Goal: Register for event/course

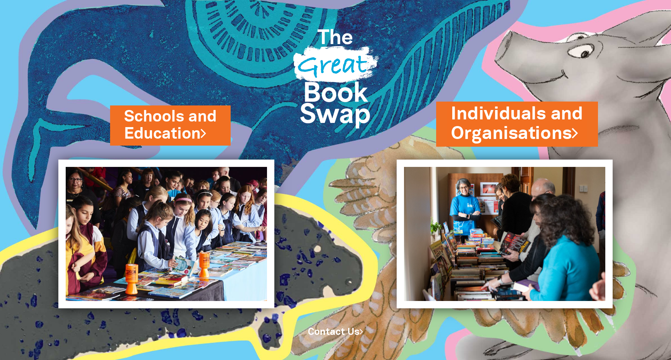
click at [519, 125] on link "Individuals and Organisations" at bounding box center [517, 124] width 132 height 44
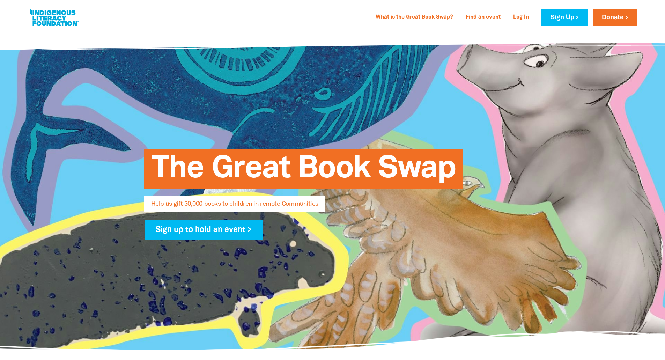
select select "AU"
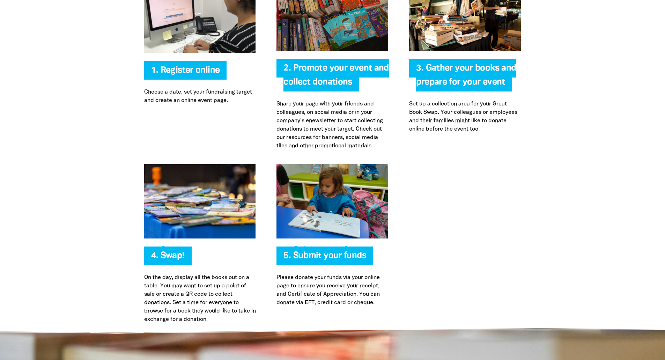
scroll to position [1467, 0]
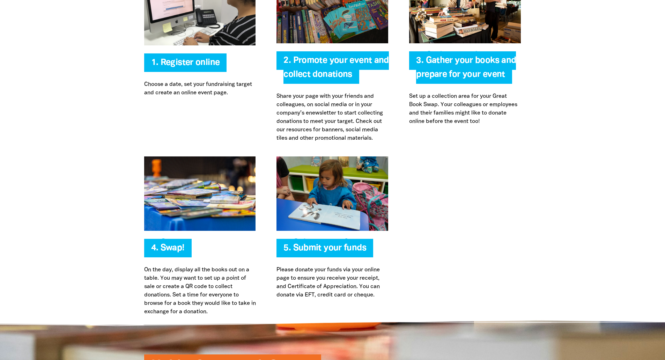
click at [323, 62] on span "2. Promote your event and collect donations" at bounding box center [336, 70] width 105 height 27
click at [327, 105] on p "Share your page with your friends and colleagues, on social media or in your co…" at bounding box center [333, 117] width 112 height 50
click at [328, 105] on p "Share your page with your friends and colleagues, on social media or in your co…" at bounding box center [333, 117] width 112 height 50
click at [192, 60] on link "1. Register online" at bounding box center [185, 63] width 69 height 8
select select "AU"
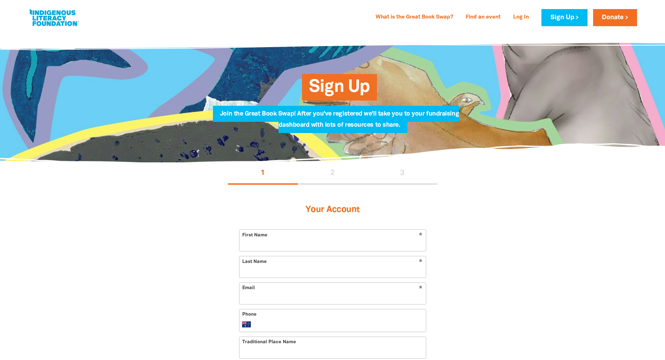
scroll to position [210, 0]
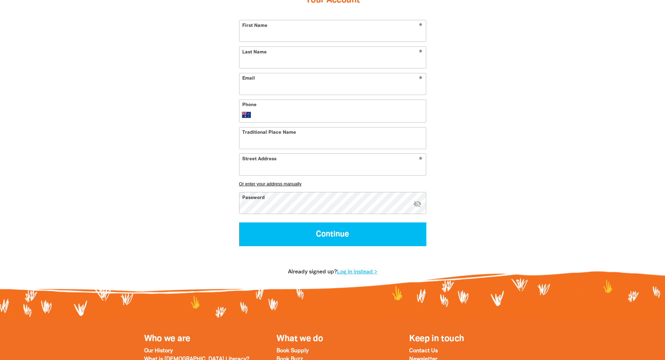
select select "AU"
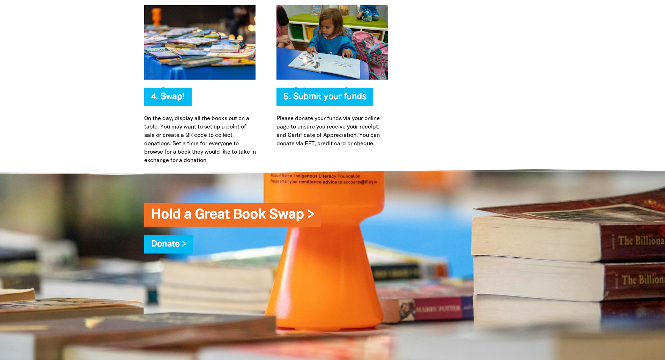
scroll to position [1618, 0]
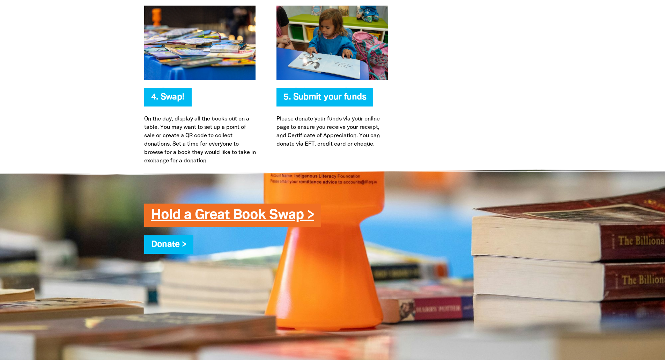
click at [266, 217] on link "Hold a Great Book Swap >" at bounding box center [232, 215] width 163 height 13
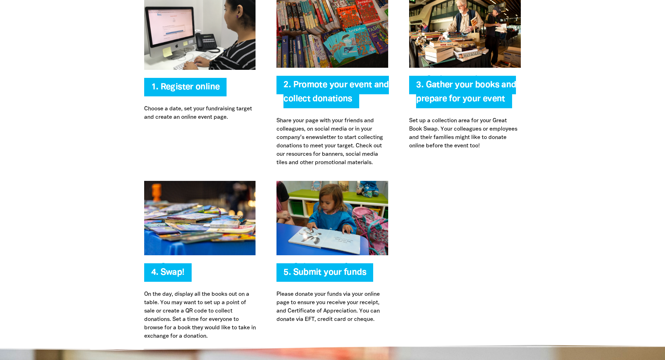
scroll to position [1443, 0]
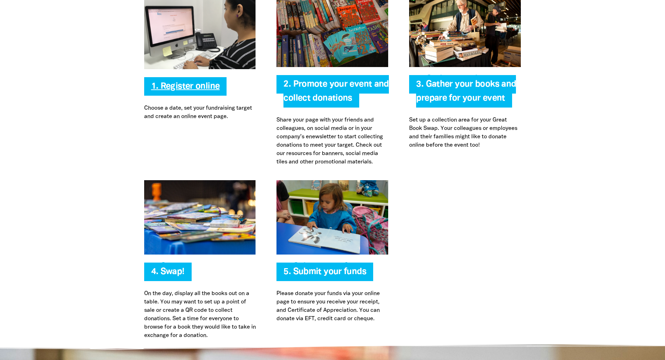
click at [187, 88] on link "1. Register online" at bounding box center [185, 86] width 69 height 8
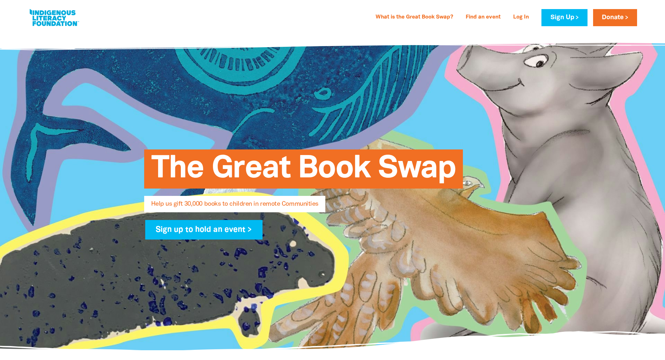
select select "AU"
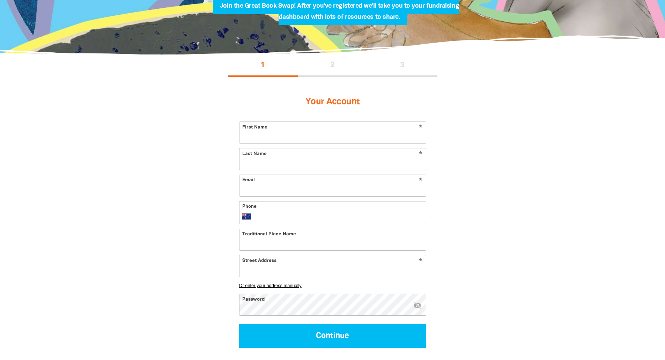
scroll to position [105, 0]
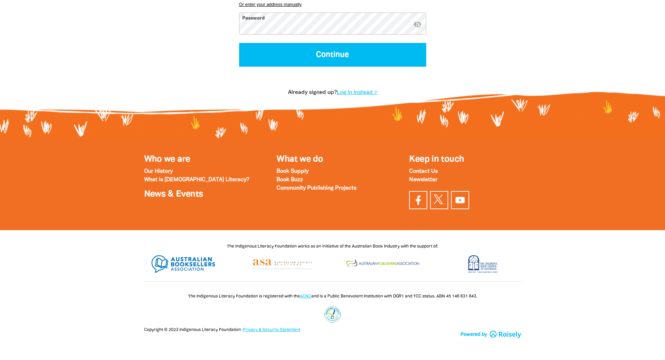
select select "AU"
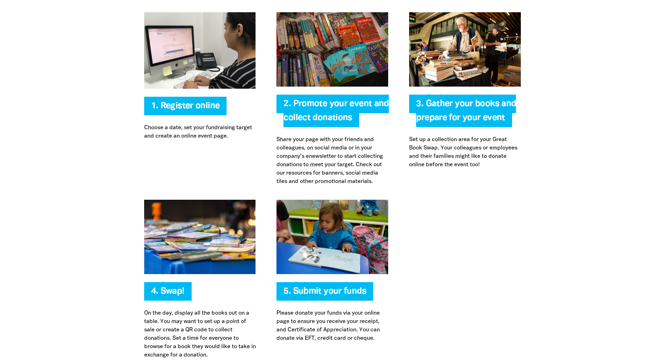
scroll to position [1417, 0]
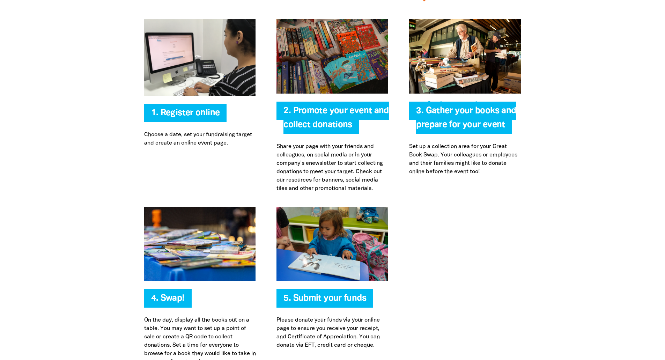
click at [457, 118] on span "3. Gather your books and prepare for your event" at bounding box center [466, 120] width 100 height 27
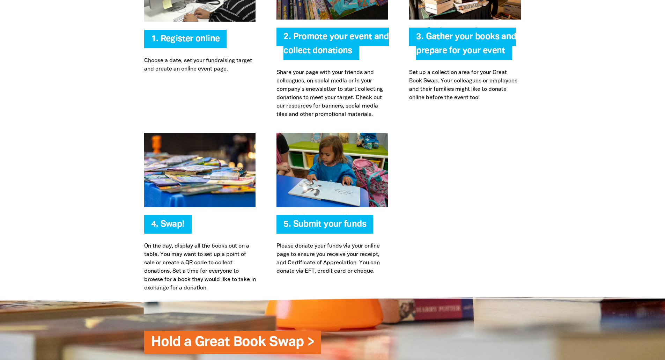
scroll to position [1591, 0]
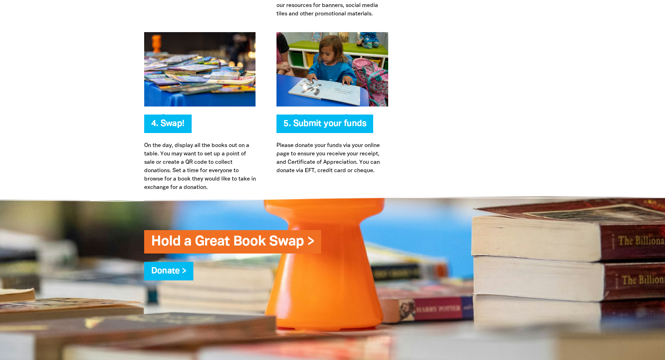
click at [166, 125] on span "4. Swap!" at bounding box center [168, 126] width 34 height 13
click at [290, 131] on span "5. Submit your funds" at bounding box center [325, 126] width 83 height 13
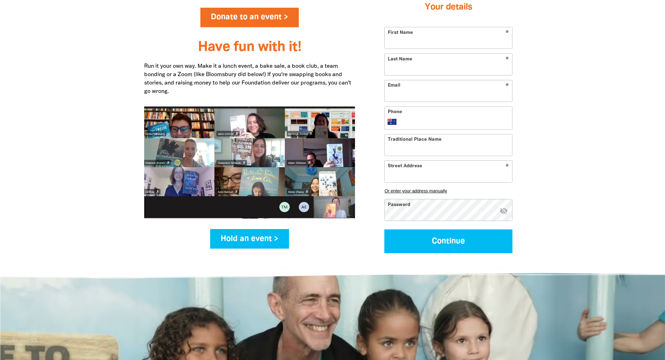
scroll to position [858, 0]
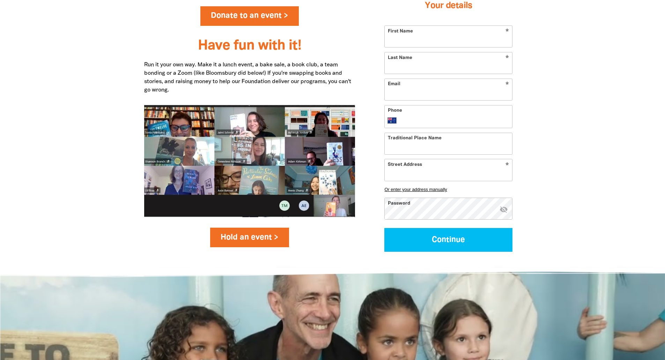
click at [258, 238] on link "Hold an event >" at bounding box center [249, 238] width 79 height 20
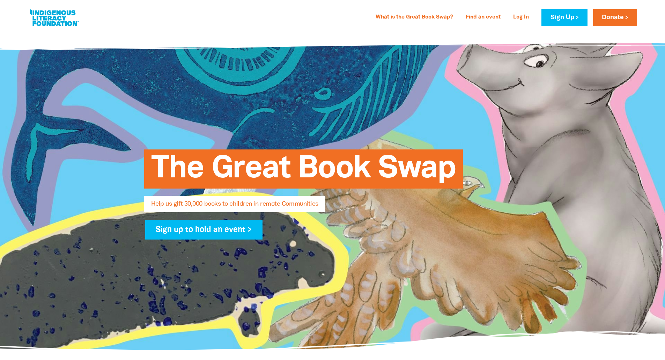
select select "AU"
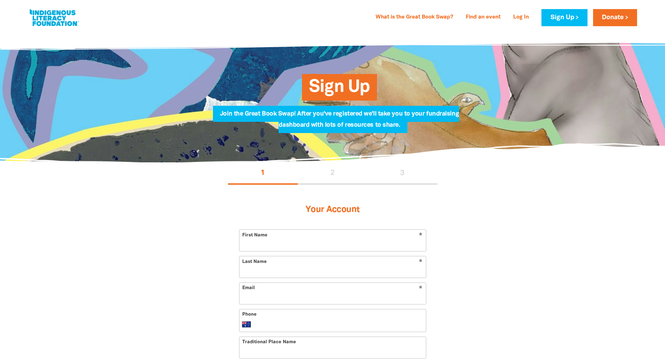
click at [117, 231] on section "1 2 3 Your Account * First Name * Last Name * Email Phone International Afghani…" at bounding box center [332, 330] width 665 height 337
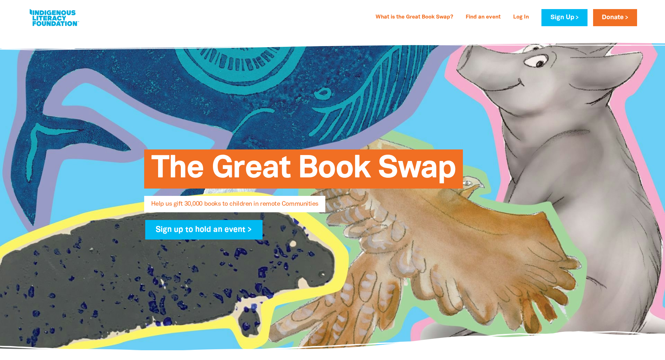
select select "AU"
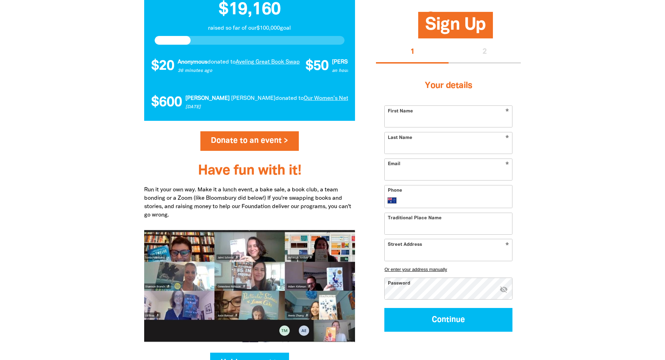
scroll to position [768, 0]
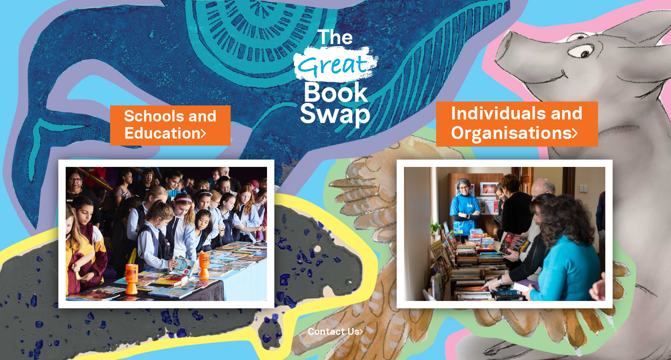
click at [503, 119] on link "Individuals and Organisations" at bounding box center [517, 124] width 132 height 44
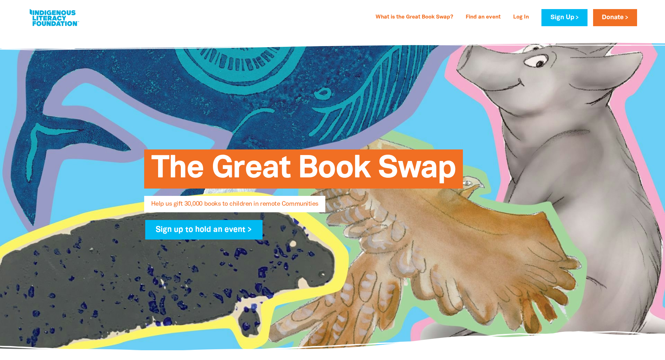
select select "AU"
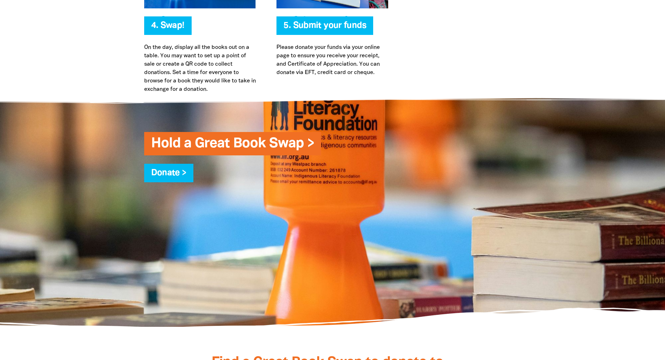
scroll to position [1661, 0]
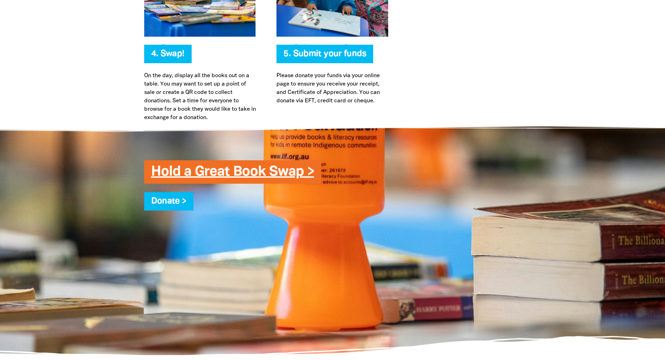
click at [195, 169] on link "Hold a Great Book Swap >" at bounding box center [232, 172] width 163 height 13
click at [269, 173] on link "Hold a Great Book Swap >" at bounding box center [232, 172] width 163 height 13
